Goal: Task Accomplishment & Management: Complete application form

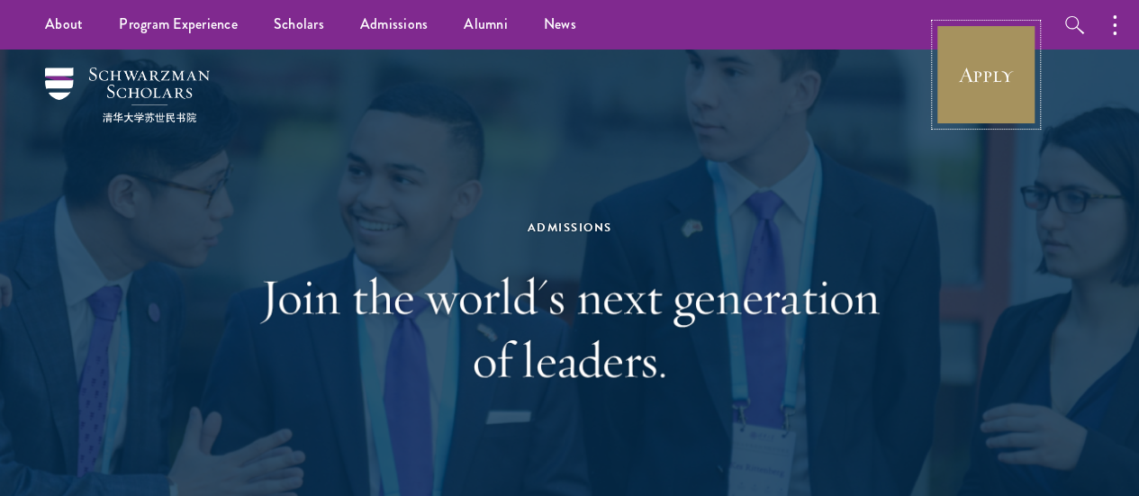
click at [977, 82] on link "Apply" at bounding box center [986, 74] width 101 height 101
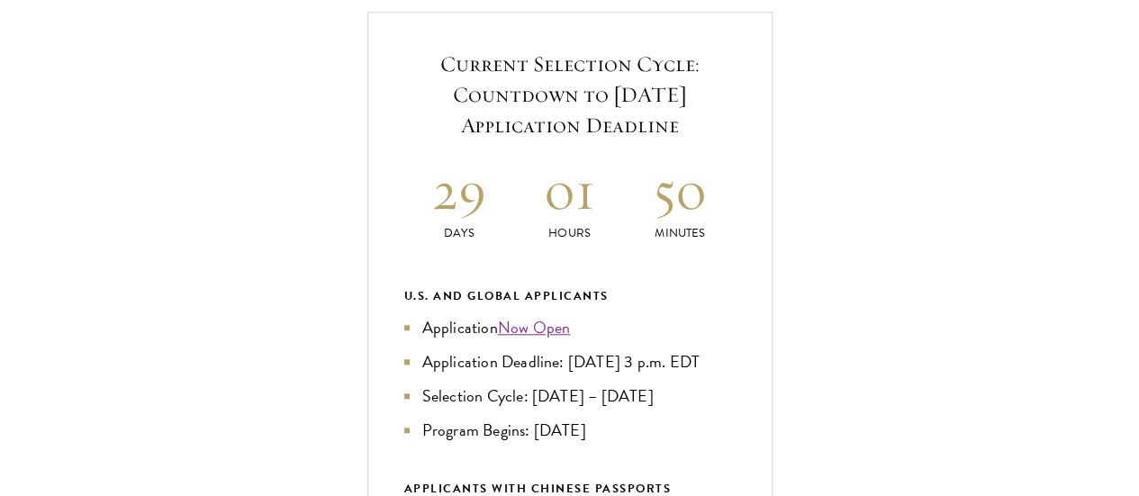
scroll to position [668, 0]
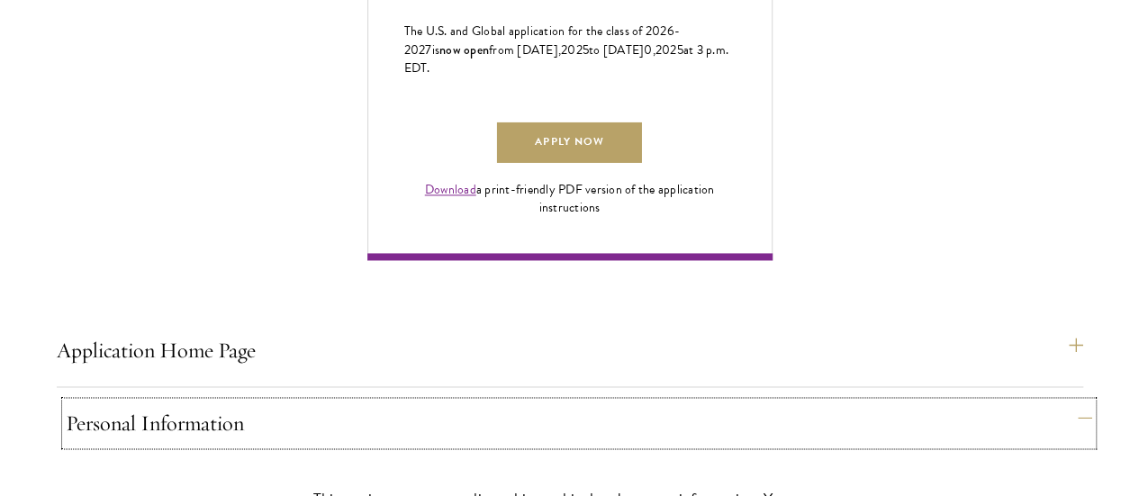
scroll to position [1257, 0]
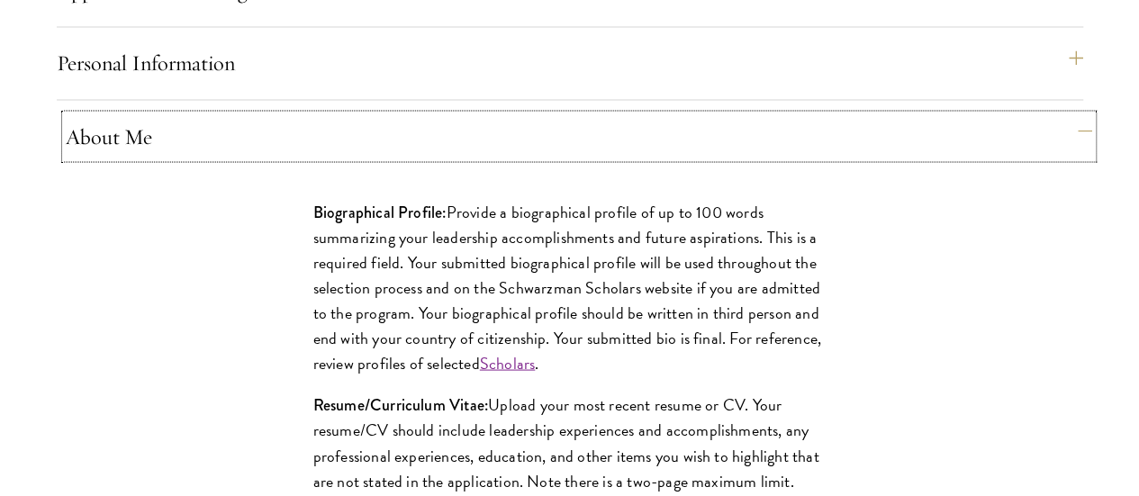
scroll to position [1610, 0]
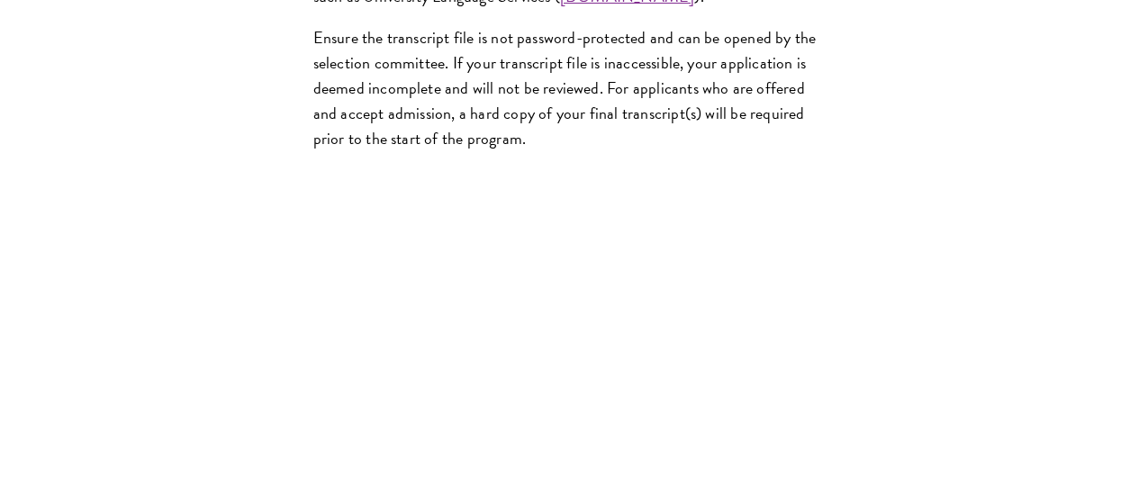
scroll to position [3259, 0]
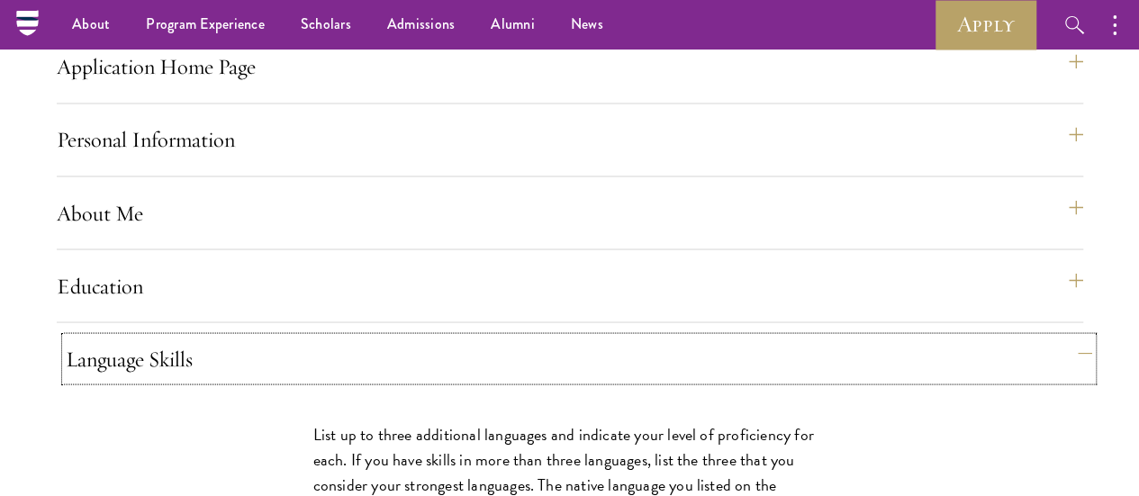
scroll to position [1935, 0]
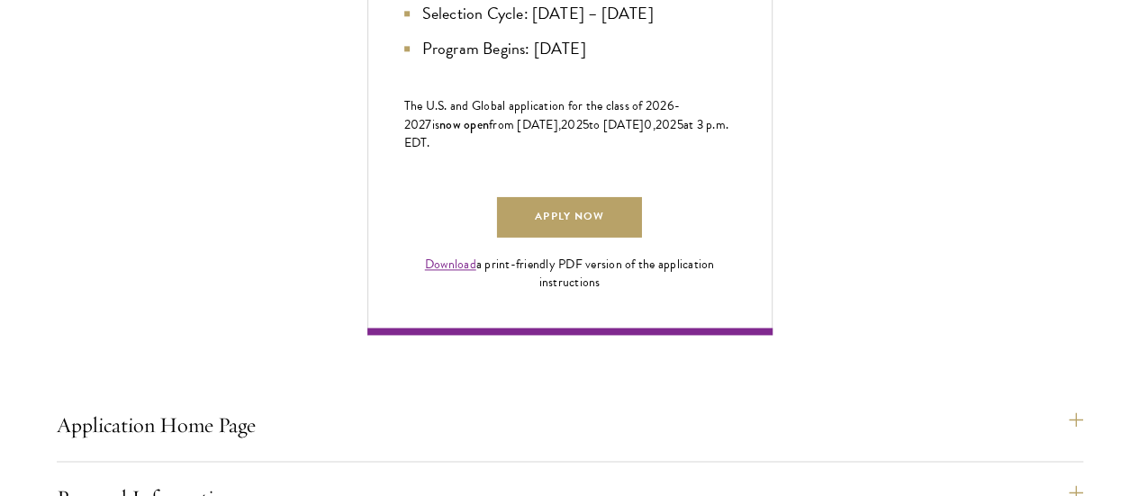
scroll to position [1175, 0]
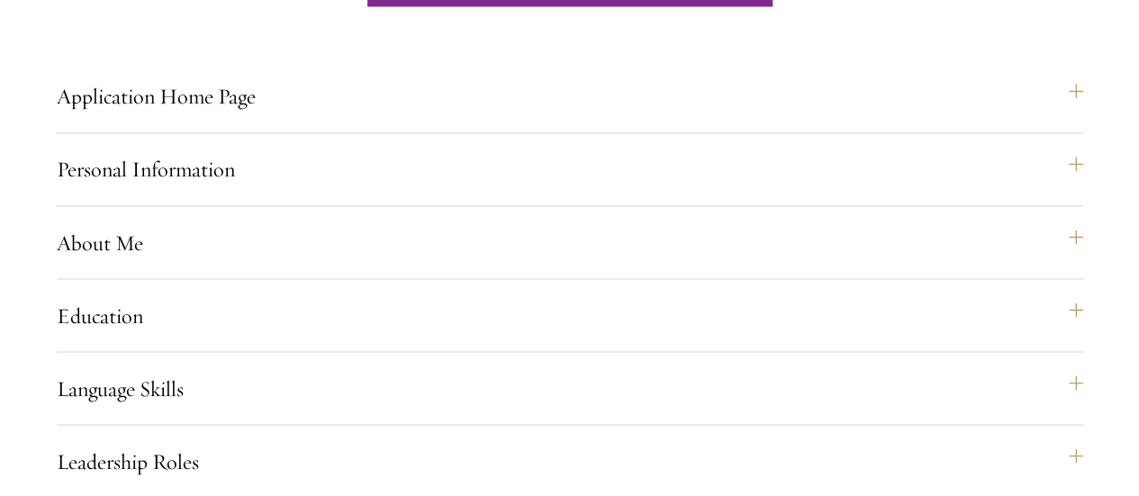
scroll to position [1526, 0]
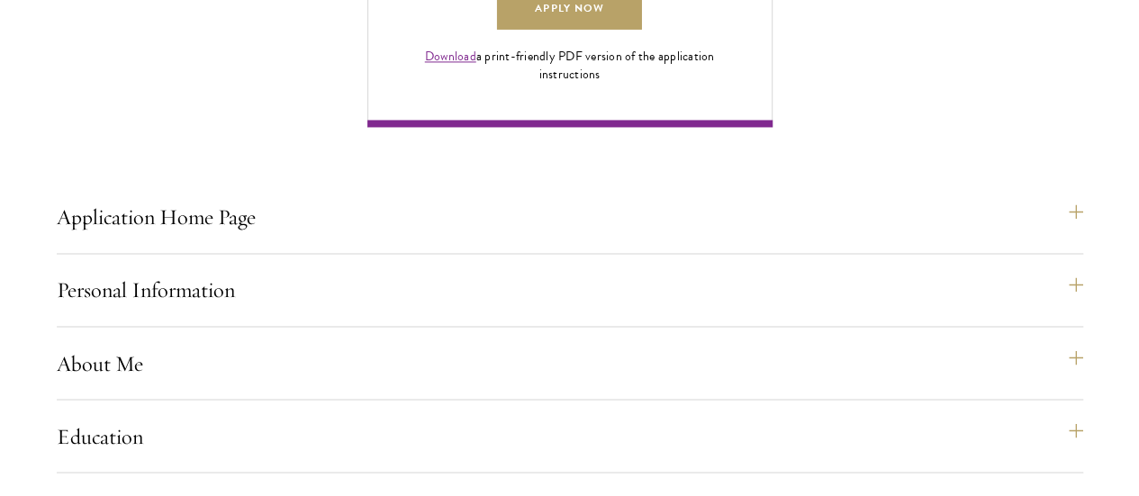
scroll to position [1390, 0]
